Goal: Task Accomplishment & Management: Use online tool/utility

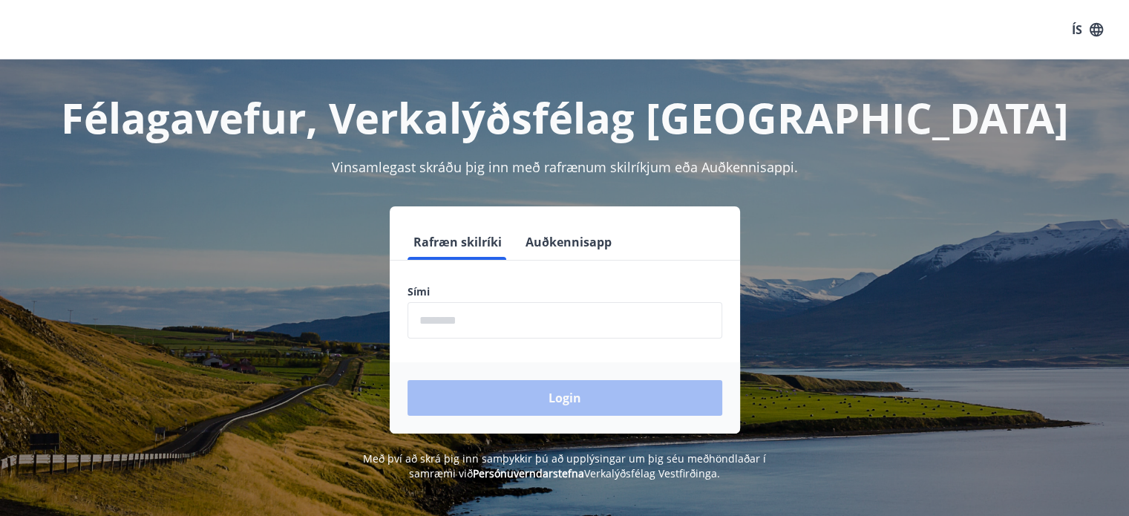
click at [497, 322] on input "phone" at bounding box center [565, 320] width 315 height 36
type input "********"
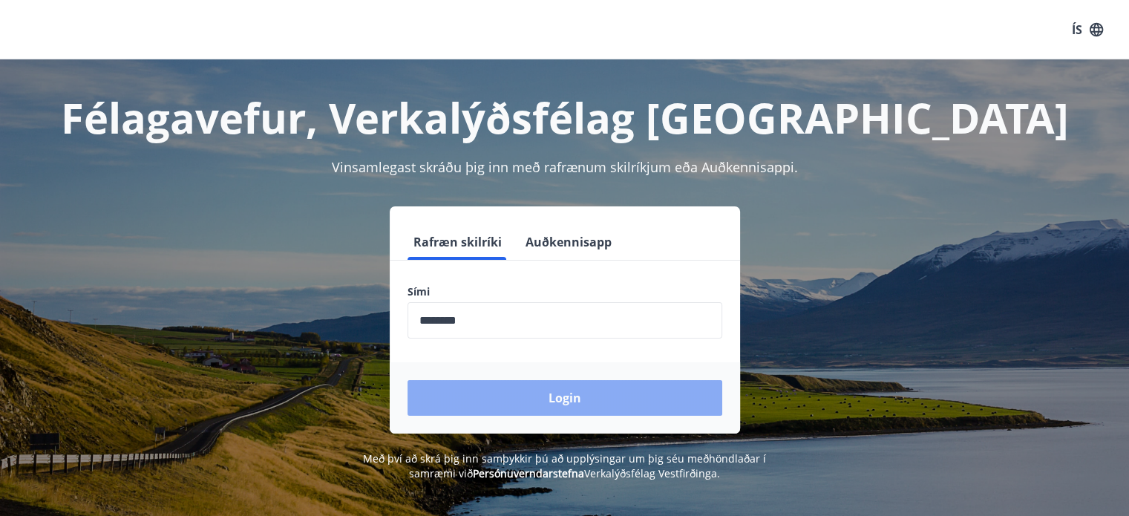
click at [560, 411] on button "Login" at bounding box center [565, 398] width 315 height 36
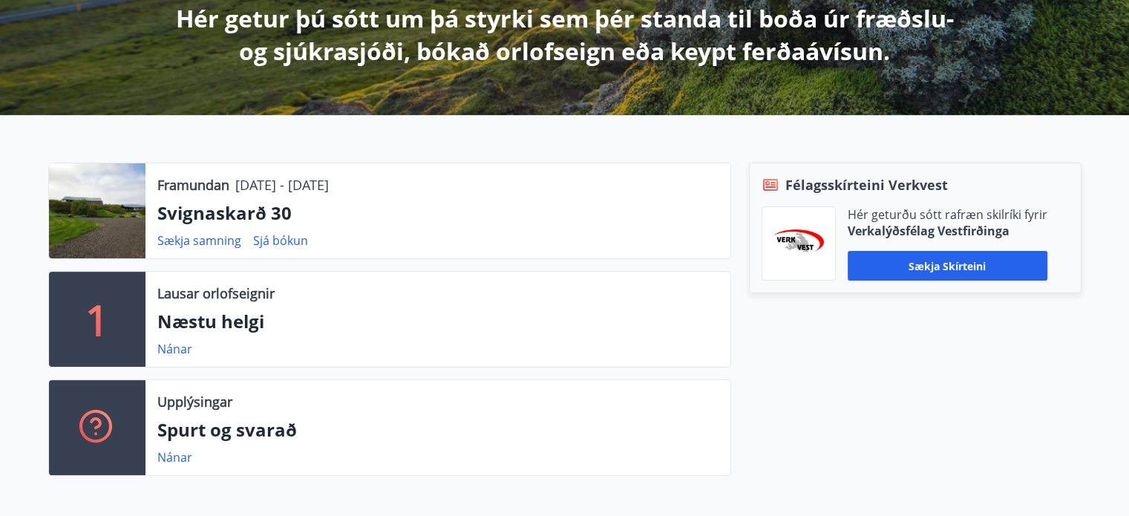
scroll to position [297, 0]
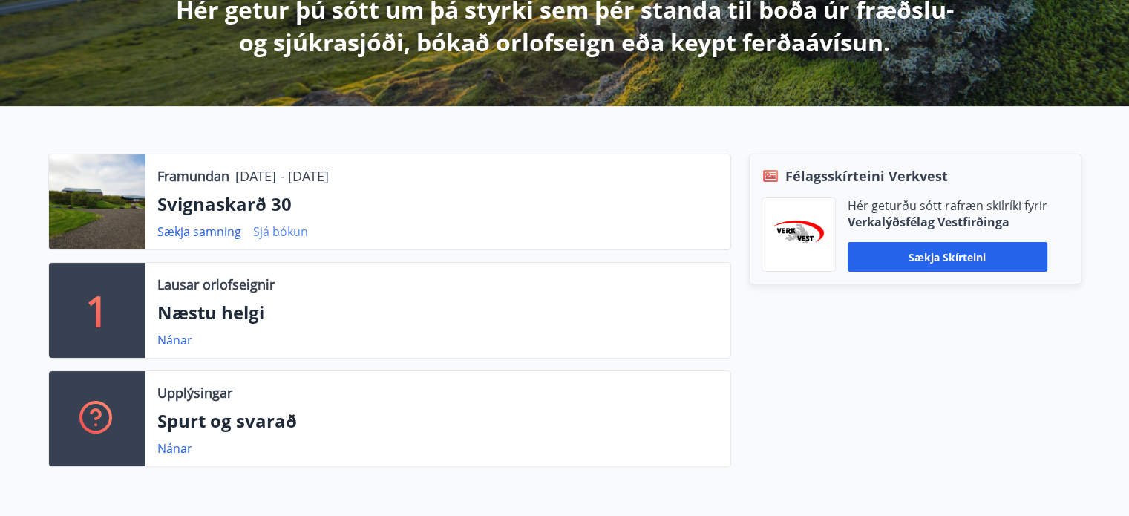
click at [279, 234] on link "Sjá bókun" at bounding box center [280, 231] width 55 height 16
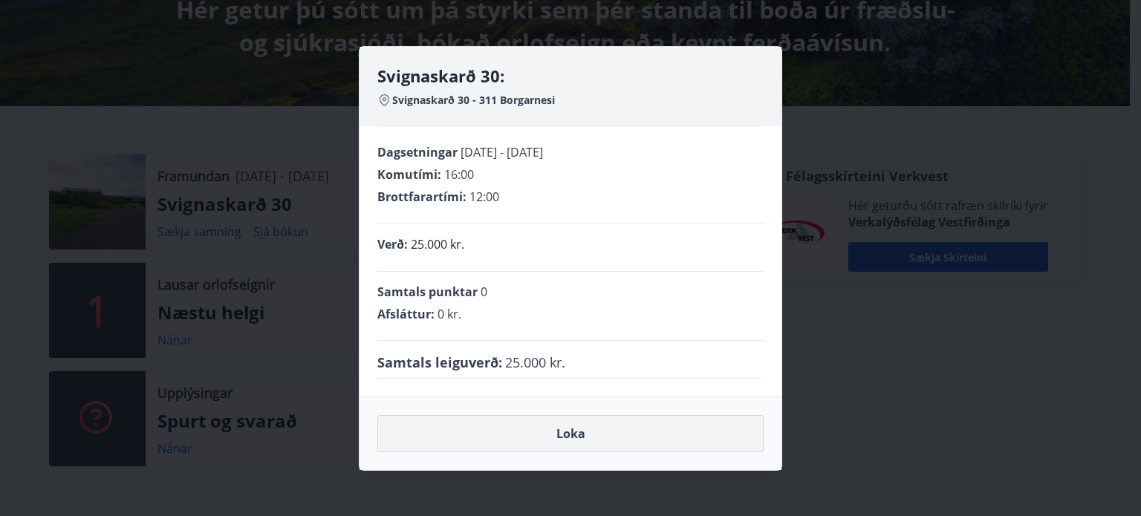
click at [573, 433] on button "Loka" at bounding box center [570, 433] width 386 height 37
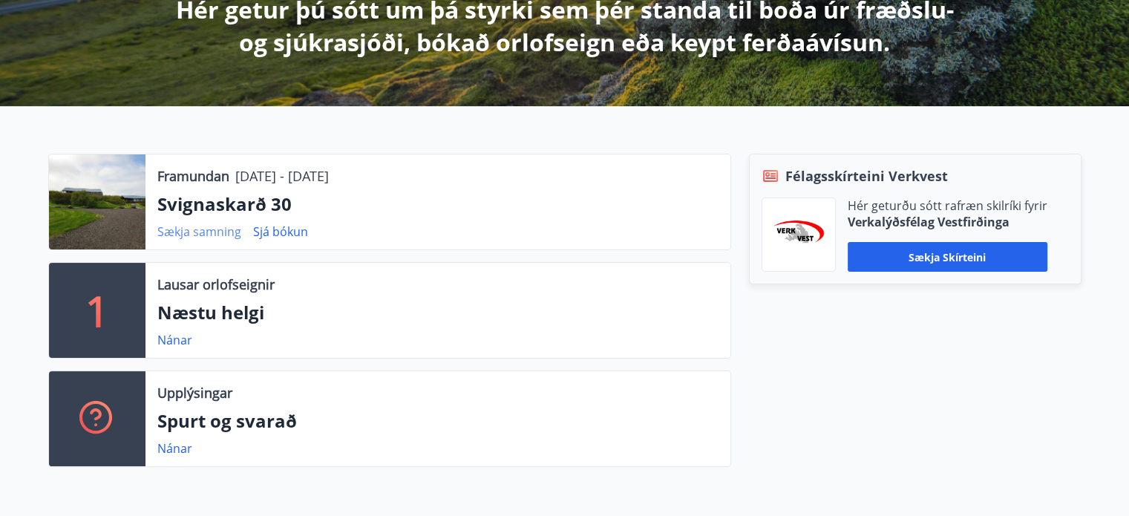
click at [200, 233] on link "Sækja samning" at bounding box center [199, 231] width 84 height 16
